Goal: Check status

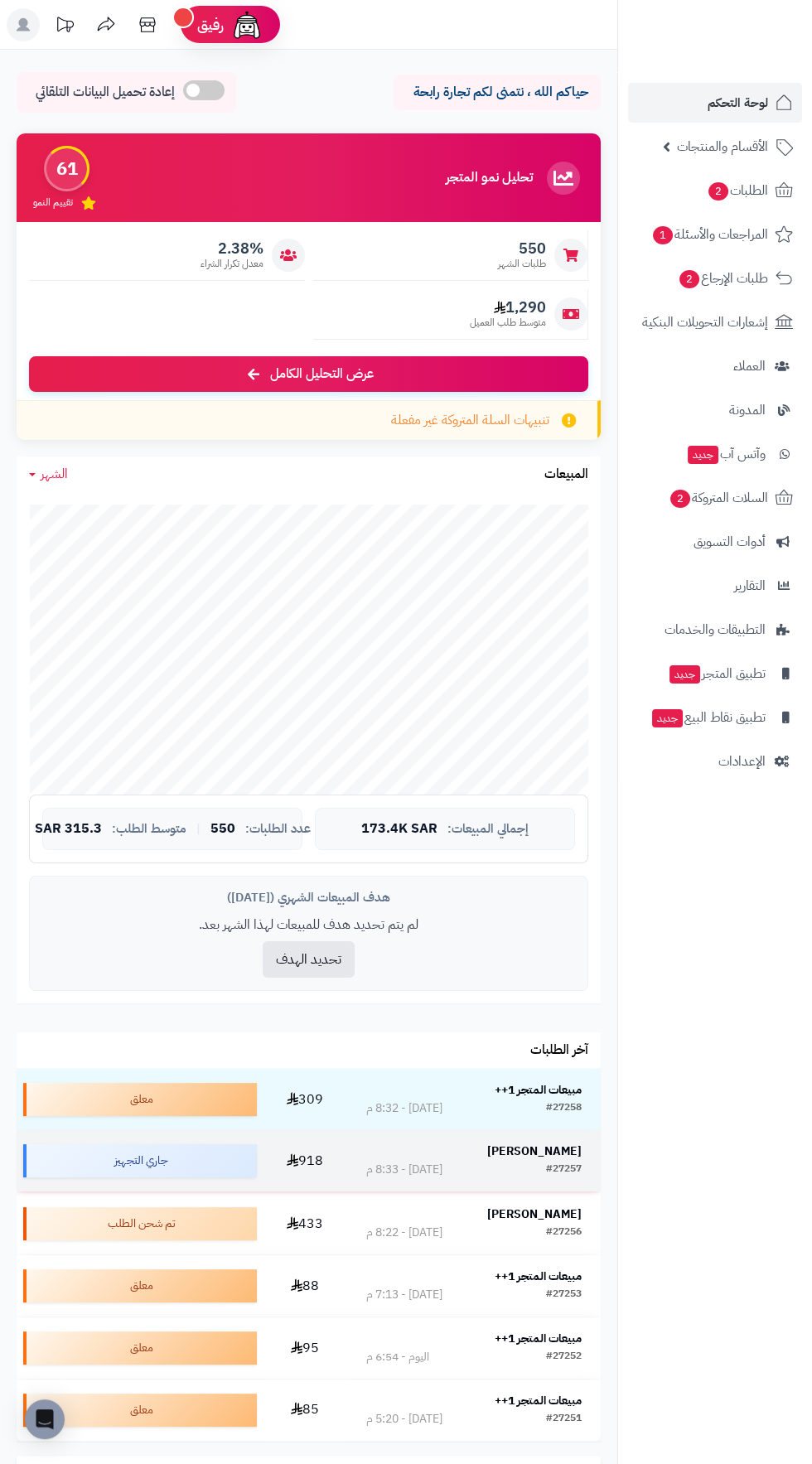
click at [557, 1146] on strong "[PERSON_NAME]" at bounding box center [534, 1151] width 94 height 17
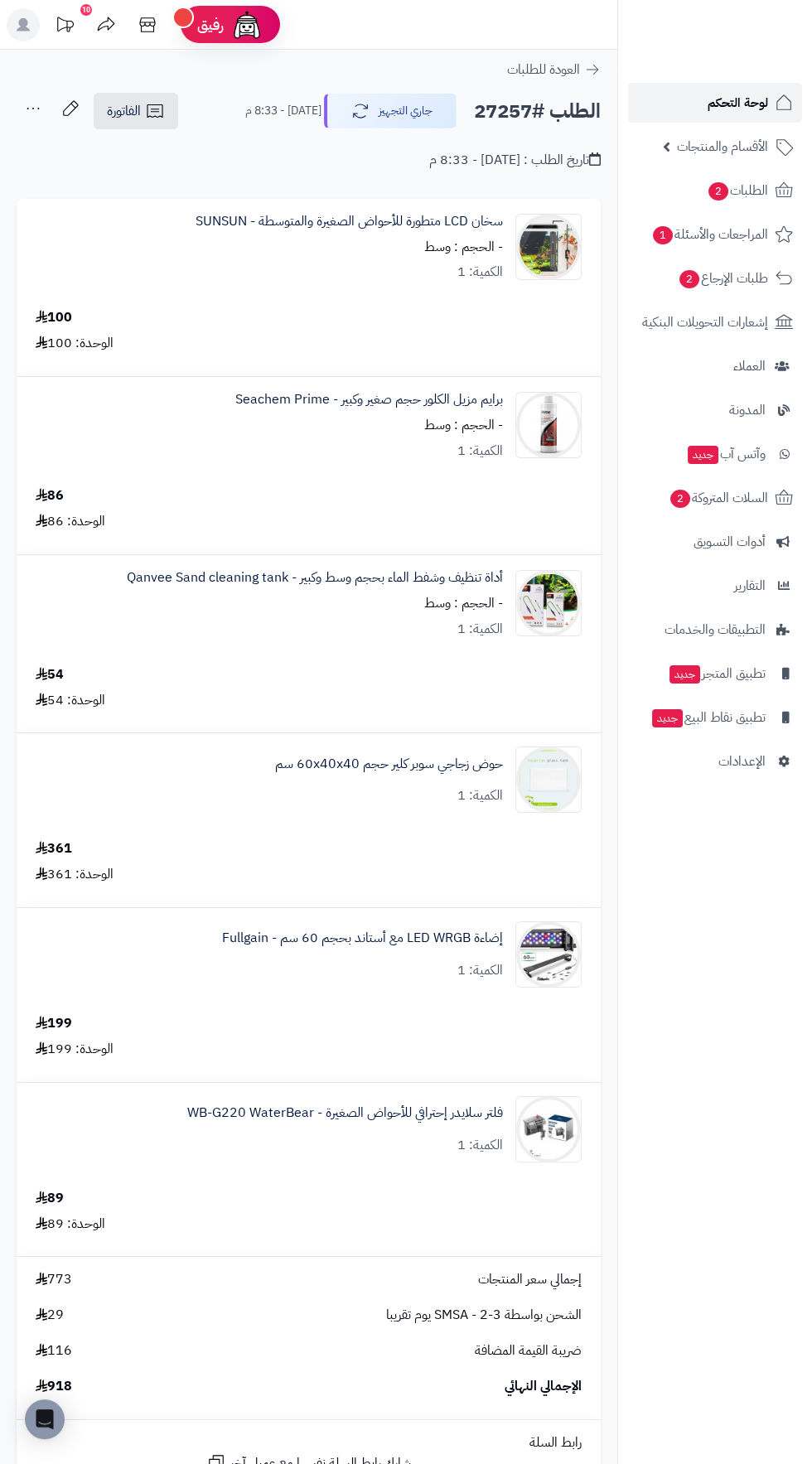
click at [729, 105] on span "لوحة التحكم" at bounding box center [737, 102] width 60 height 24
